Goal: Information Seeking & Learning: Learn about a topic

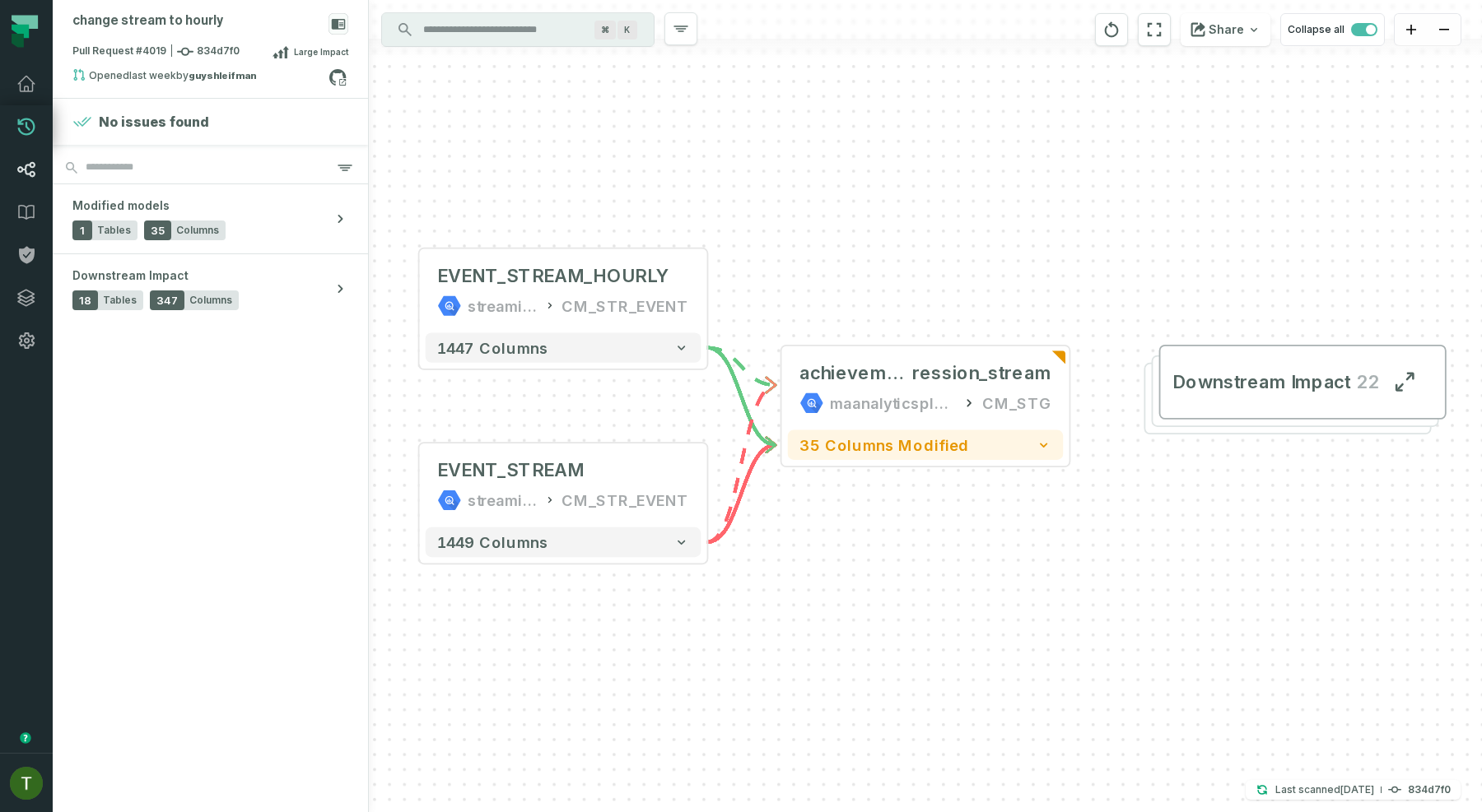
click at [31, 156] on link "Lineage" at bounding box center [26, 170] width 53 height 43
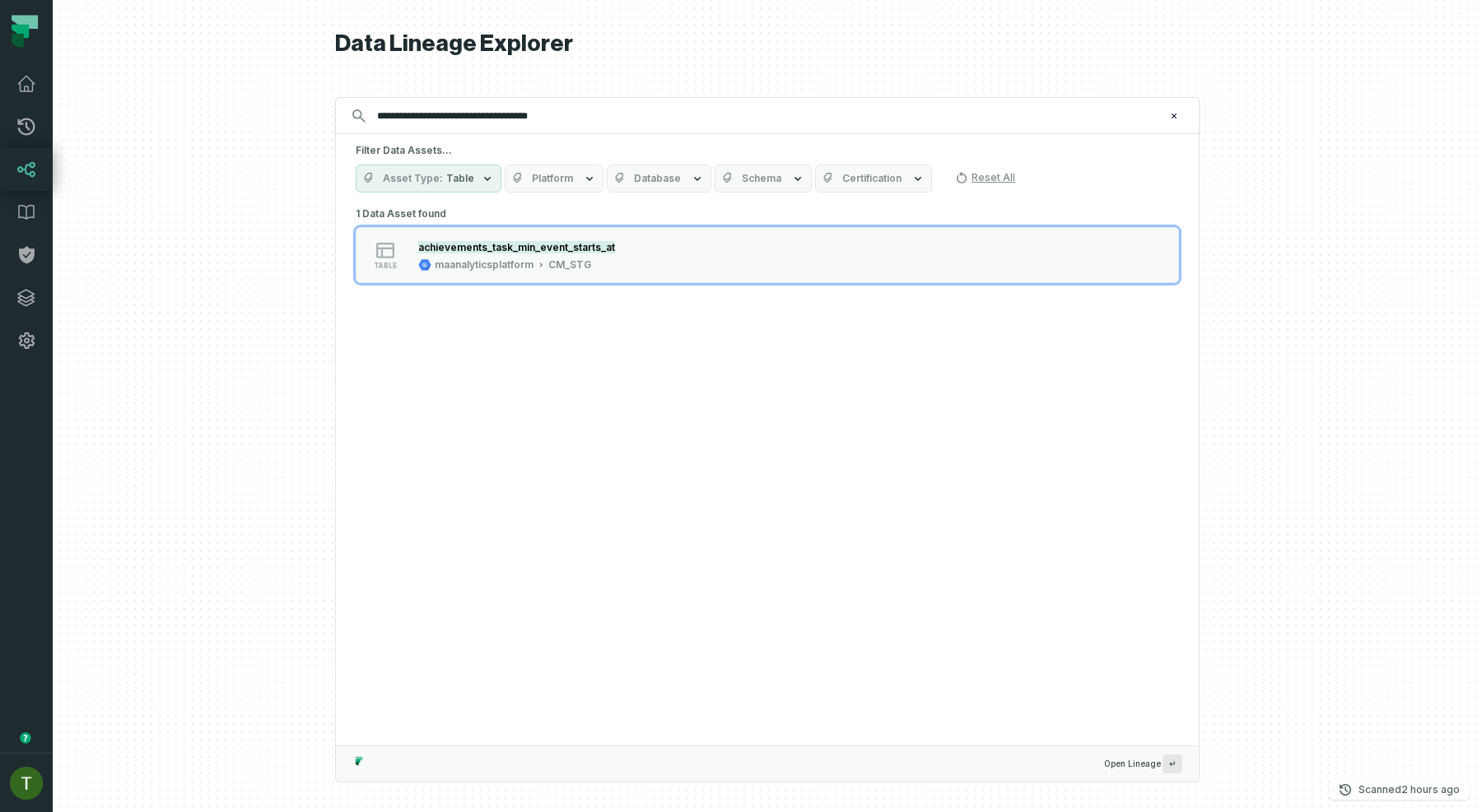
type input "**********"
click at [515, 269] on div "maanalyticsplatform" at bounding box center [484, 264] width 99 height 13
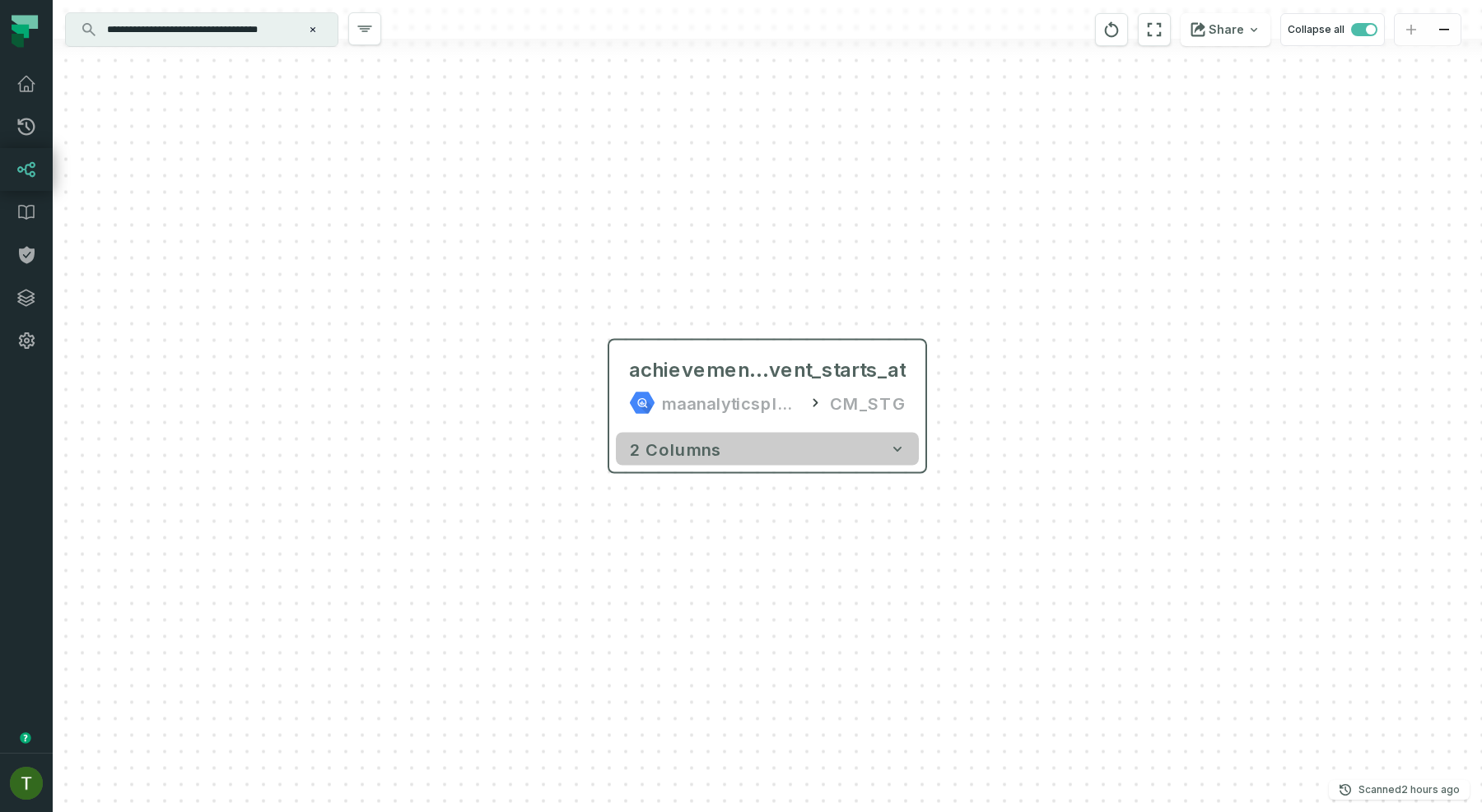
click at [708, 465] on button "2 columns" at bounding box center [767, 449] width 303 height 33
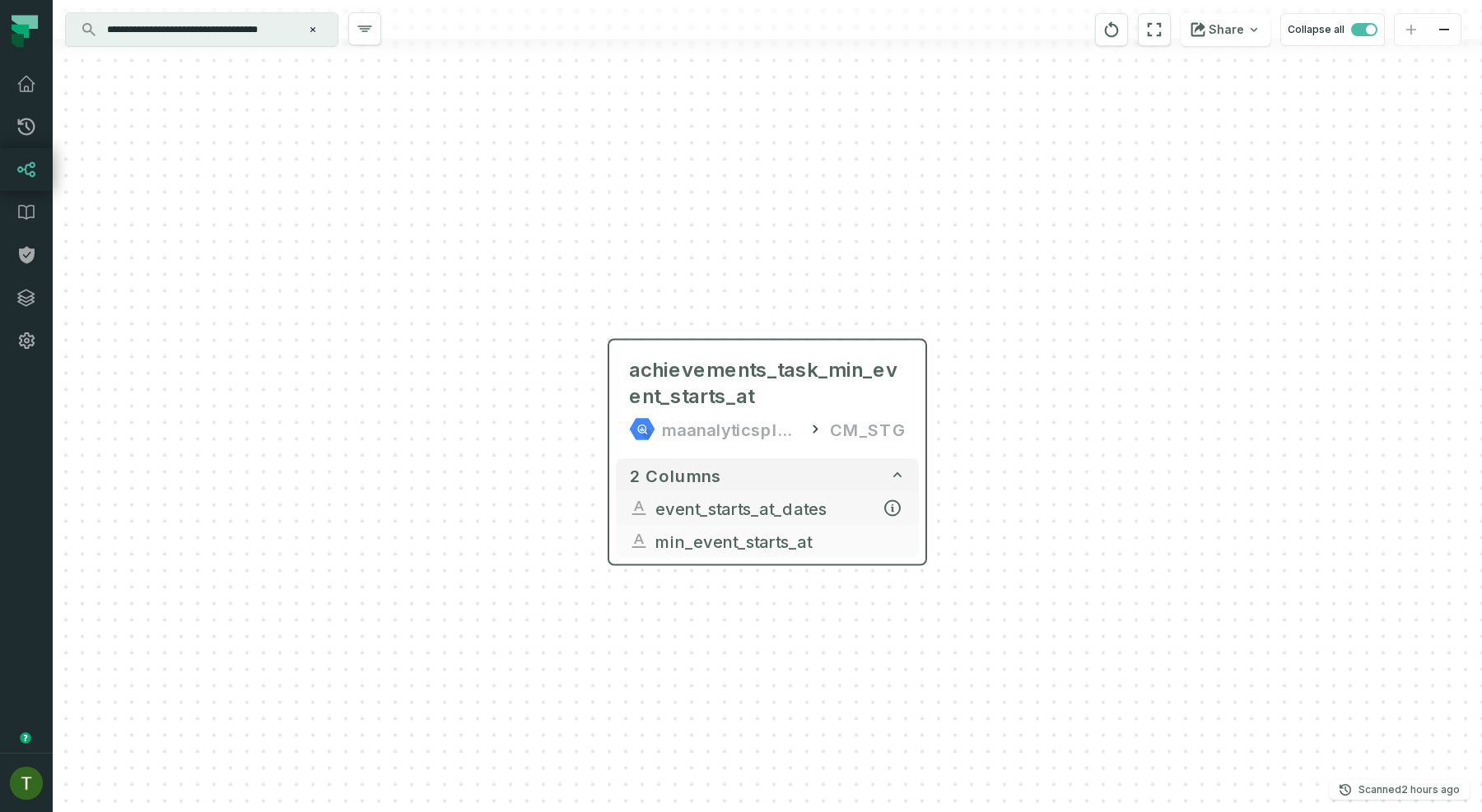
click at [764, 494] on button "event_starts_at_dates" at bounding box center [767, 509] width 303 height 33
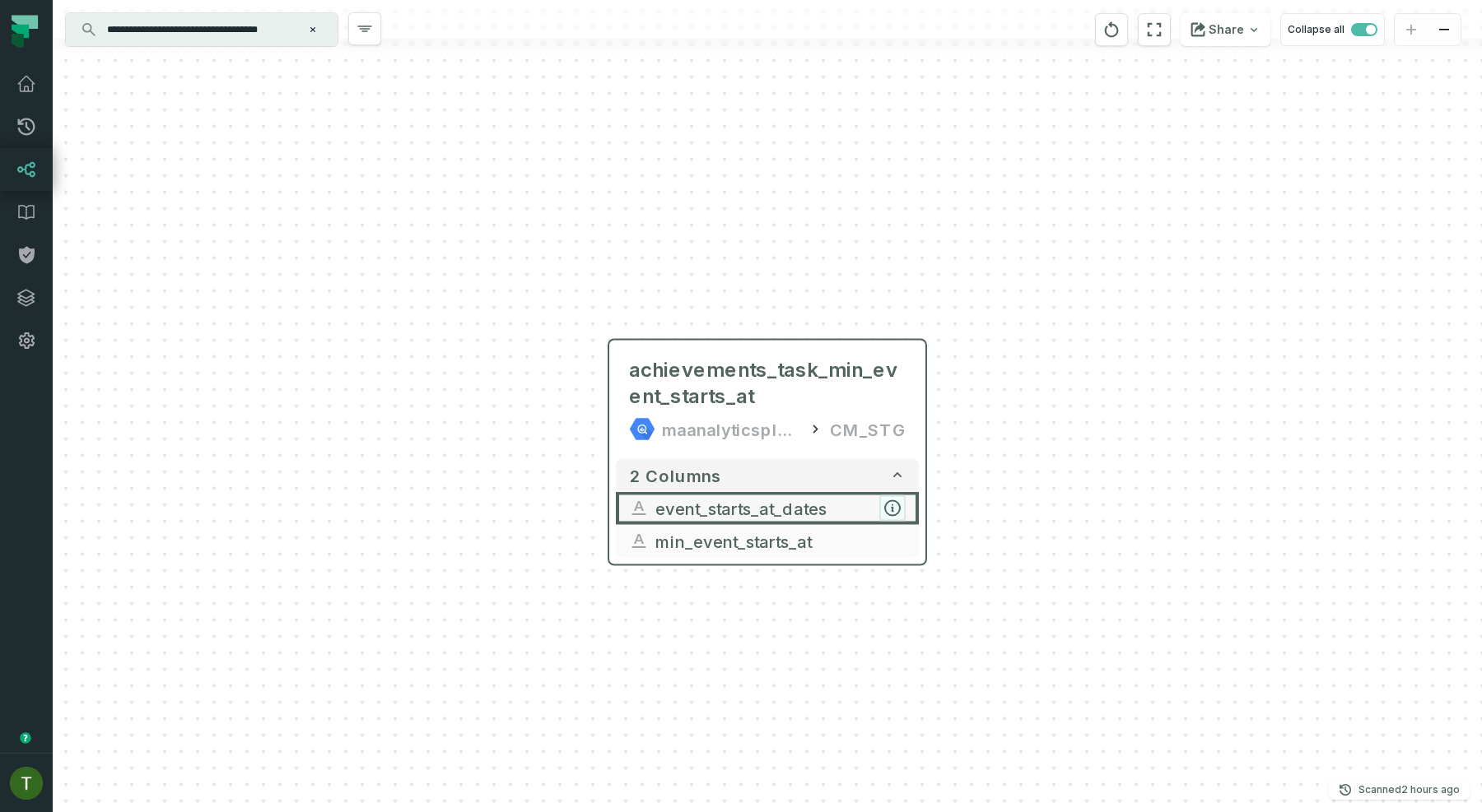
click at [899, 505] on icon "button" at bounding box center [891, 508] width 14 height 14
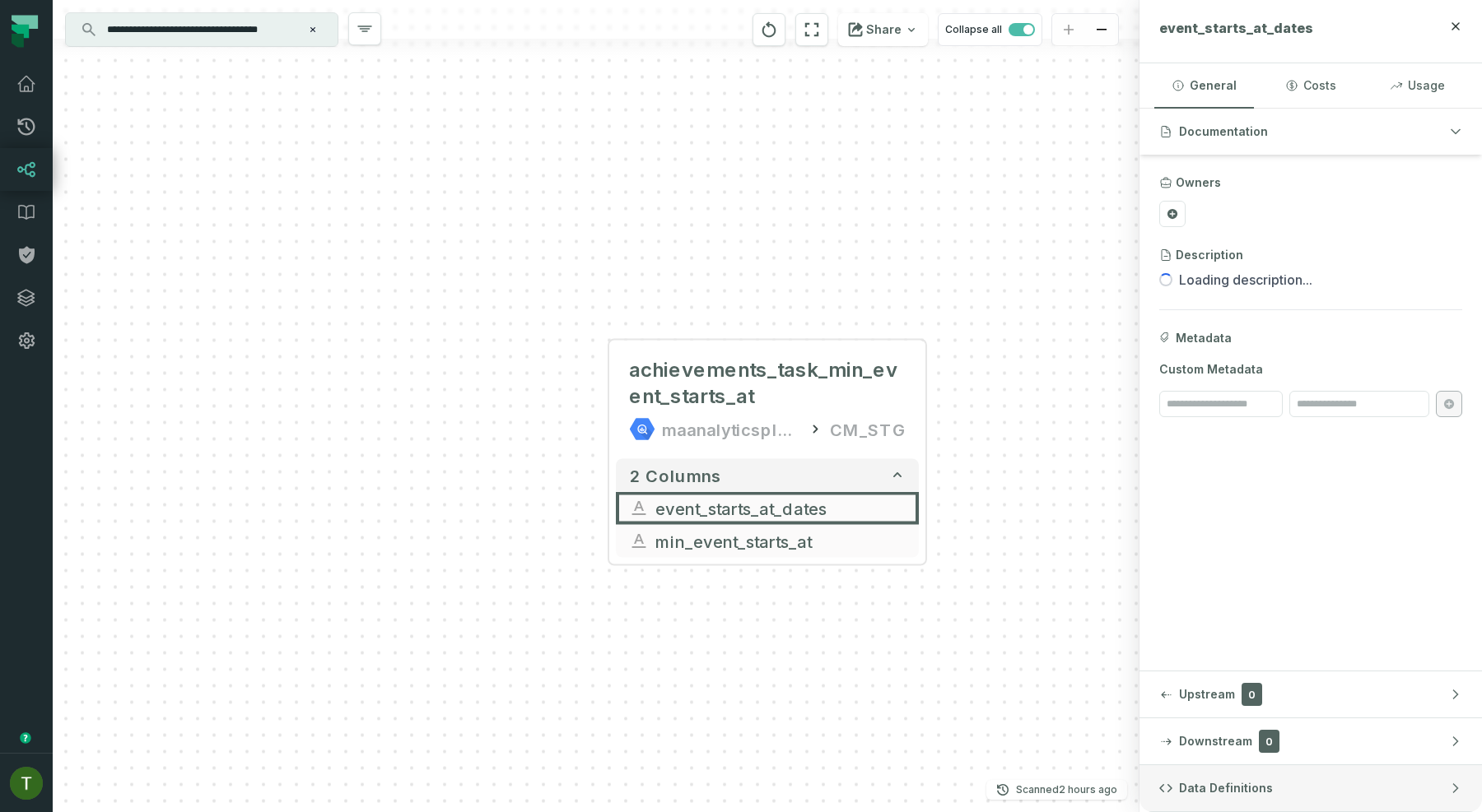
click at [1191, 788] on span "Data Definitions" at bounding box center [1225, 788] width 94 height 16
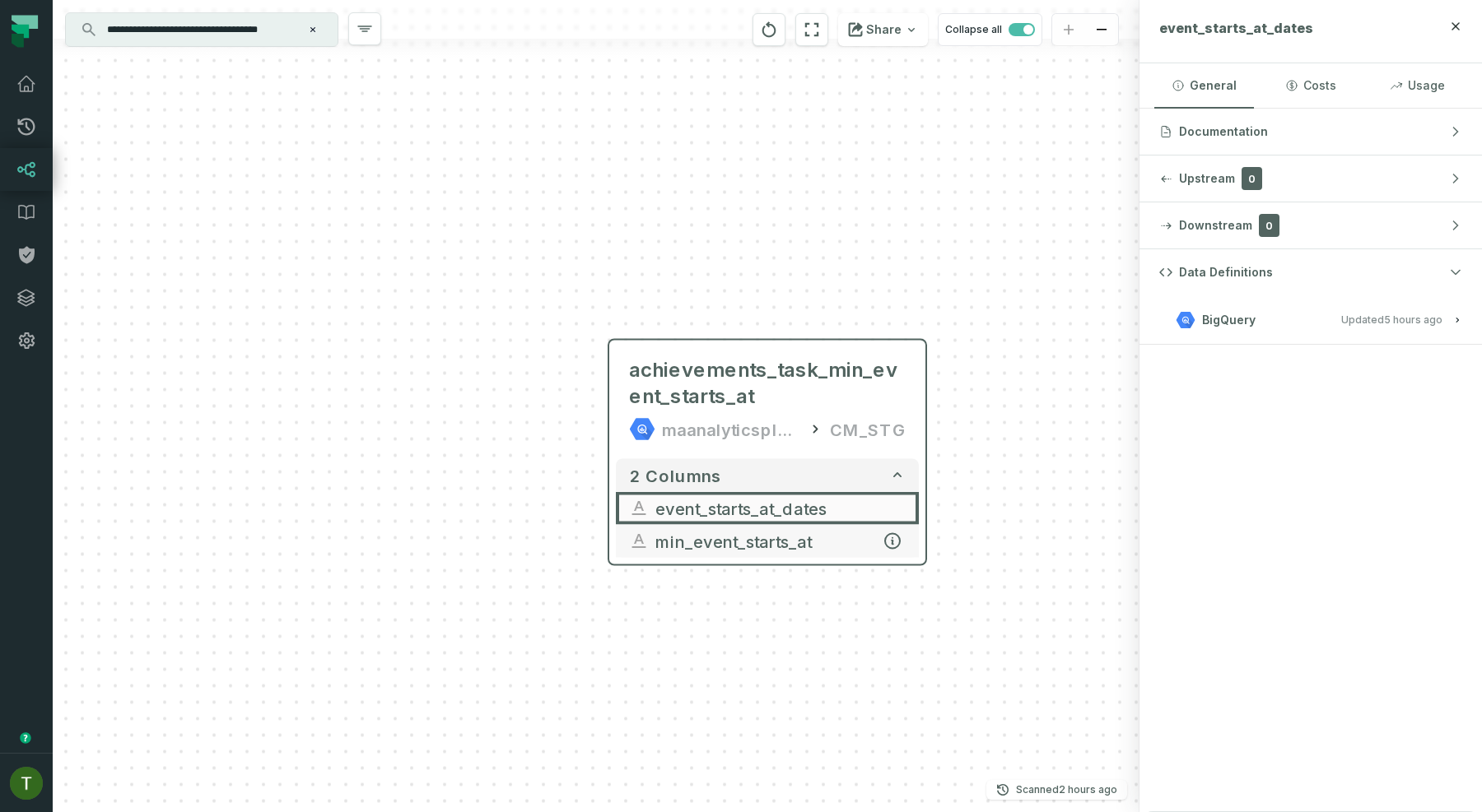
click at [848, 545] on span "min_event_starts_at" at bounding box center [781, 541] width 251 height 25
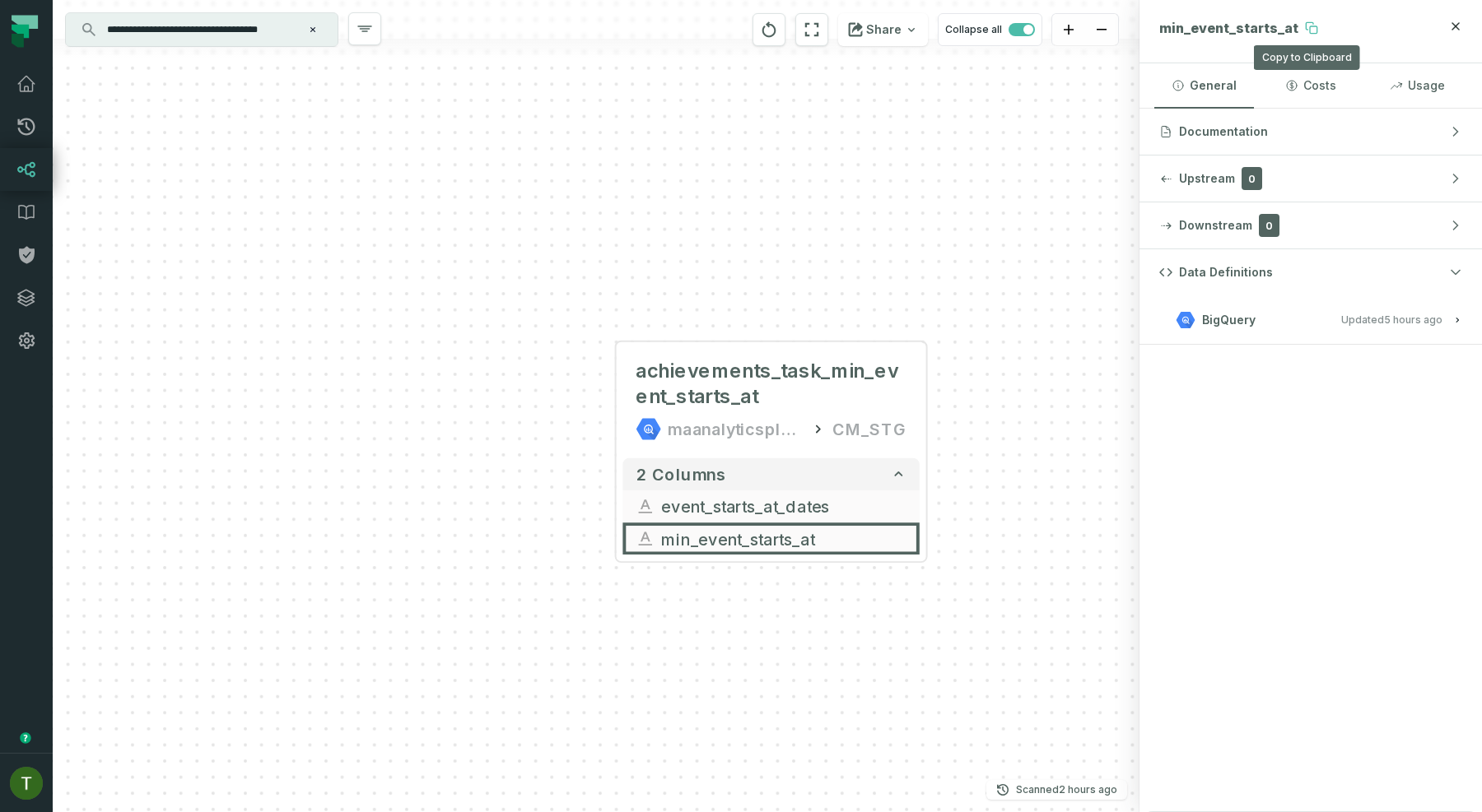
click at [1305, 23] on icon at bounding box center [1311, 27] width 13 height 13
